Goal: Information Seeking & Learning: Learn about a topic

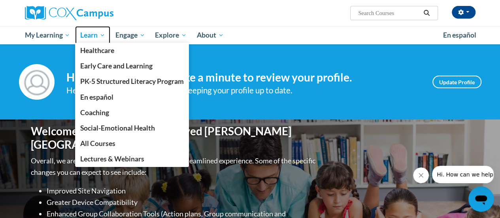
click at [89, 31] on span "Learn" at bounding box center [92, 34] width 25 height 9
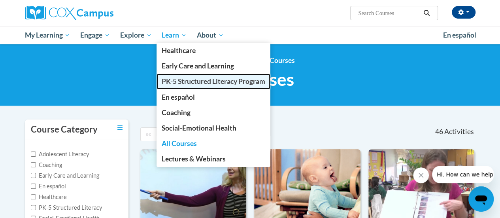
click at [182, 77] on span "PK-5 Structured Literacy Program" at bounding box center [214, 81] width 104 height 8
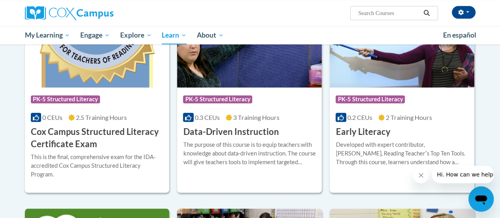
scroll to position [296, 0]
